Goal: Information Seeking & Learning: Check status

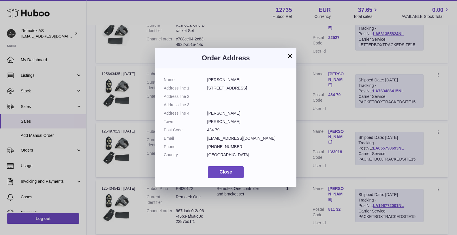
click at [291, 57] on button "×" at bounding box center [290, 55] width 7 height 7
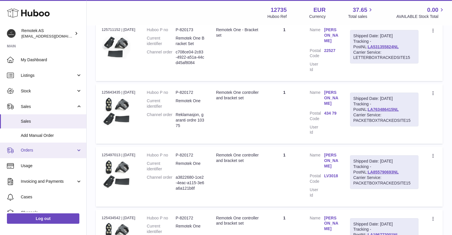
scroll to position [2, 0]
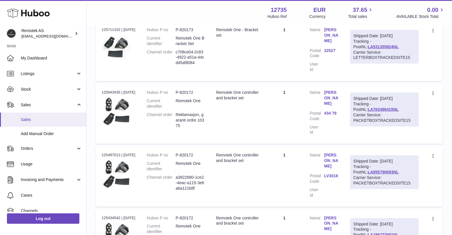
click at [47, 119] on span "Sales" at bounding box center [51, 119] width 61 height 5
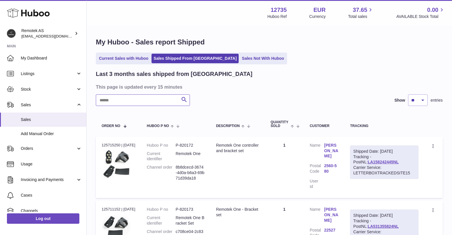
click at [140, 100] on input "text" at bounding box center [143, 100] width 94 height 12
click at [144, 95] on input "text" at bounding box center [143, 100] width 94 height 12
type input "******"
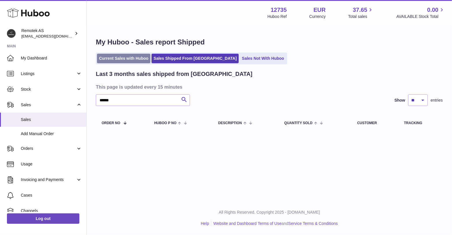
click at [125, 57] on link "Current Sales with Huboo" at bounding box center [123, 59] width 53 height 10
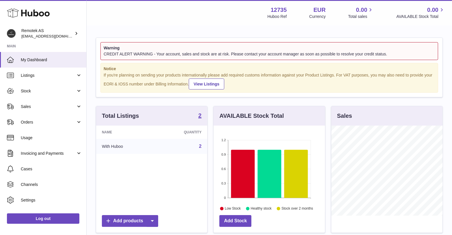
scroll to position [90, 111]
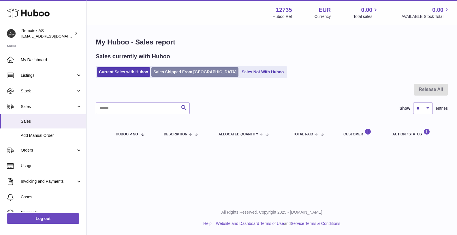
click at [170, 71] on link "Sales Shipped From [GEOGRAPHIC_DATA]" at bounding box center [195, 72] width 87 height 10
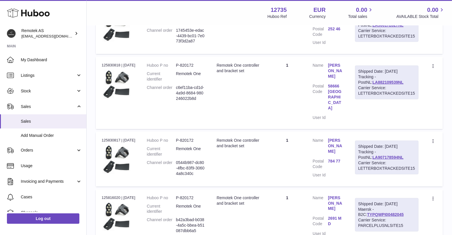
scroll to position [195, 0]
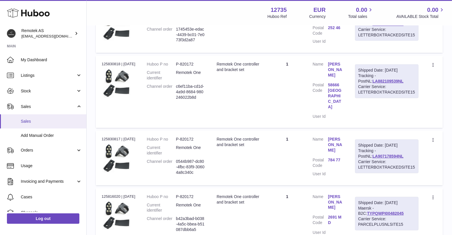
click at [37, 119] on span "Sales" at bounding box center [51, 121] width 61 height 5
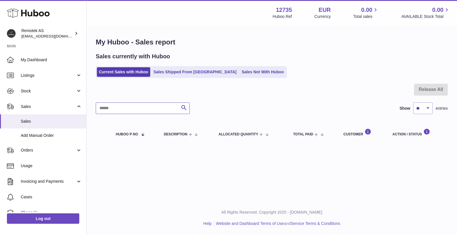
click at [153, 110] on input "text" at bounding box center [143, 108] width 94 height 12
type input "****"
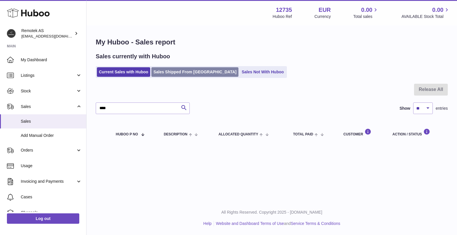
click at [186, 73] on link "Sales Shipped From Huboo" at bounding box center [195, 72] width 87 height 10
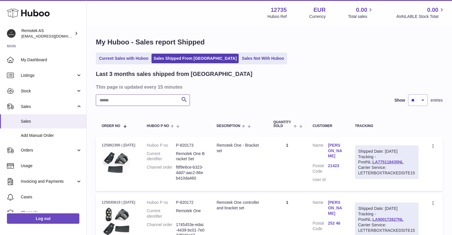
click at [133, 100] on input "text" at bounding box center [143, 100] width 94 height 12
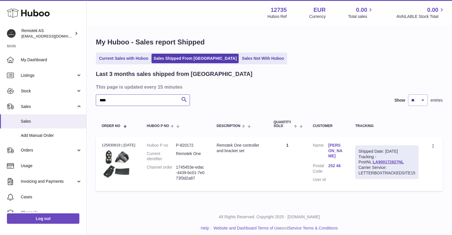
click at [134, 99] on input "****" at bounding box center [143, 100] width 94 height 12
type input "****"
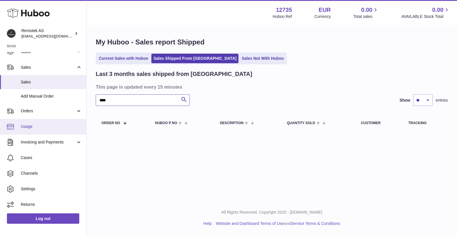
scroll to position [40, 0]
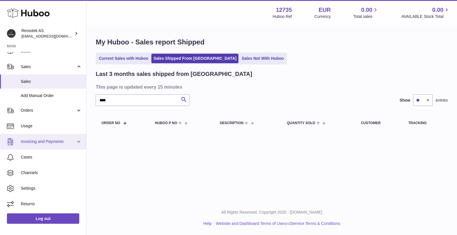
click at [27, 139] on span "Invoicing and Payments" at bounding box center [48, 141] width 55 height 5
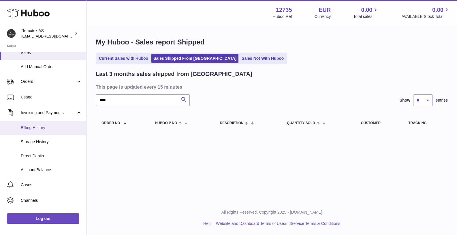
scroll to position [76, 0]
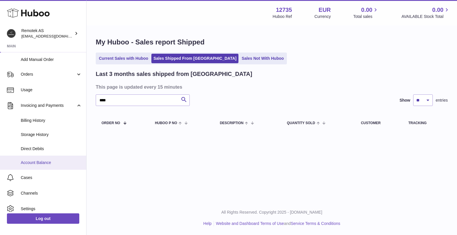
click at [47, 163] on span "Account Balance" at bounding box center [51, 162] width 61 height 5
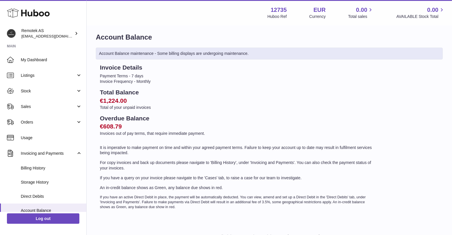
scroll to position [1, 0]
